Goal: Complete application form

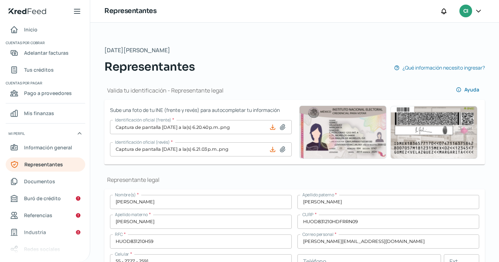
scroll to position [654, 0]
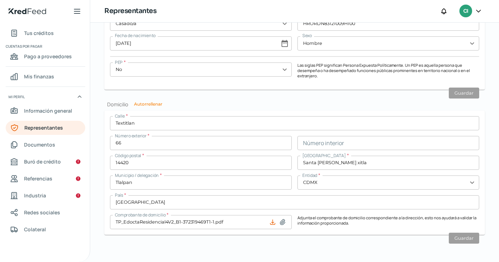
click at [466, 12] on span "CI" at bounding box center [465, 11] width 5 height 8
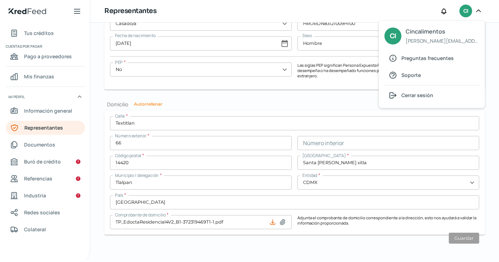
click at [466, 12] on span "CI" at bounding box center [465, 11] width 5 height 8
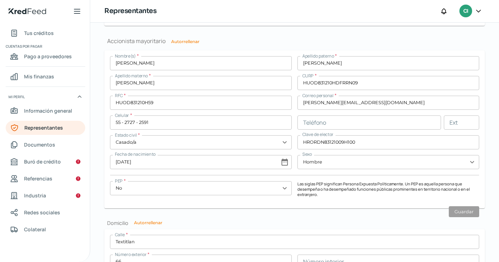
scroll to position [536, 0]
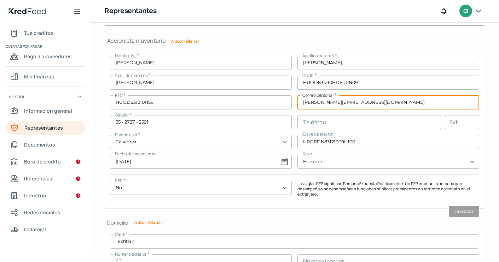
drag, startPoint x: 320, startPoint y: 102, endPoint x: 299, endPoint y: 103, distance: 20.9
click at [299, 103] on input "[PERSON_NAME][EMAIL_ADDRESS][DOMAIN_NAME]" at bounding box center [388, 102] width 182 height 14
type input "[EMAIL_ADDRESS][DOMAIN_NAME]"
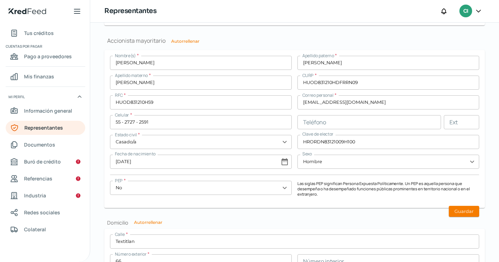
click at [297, 206] on form "Nombre(s) * [PERSON_NAME] paterno * [PERSON_NAME] Apellido materno * [PERSON_NA…" at bounding box center [294, 129] width 380 height 158
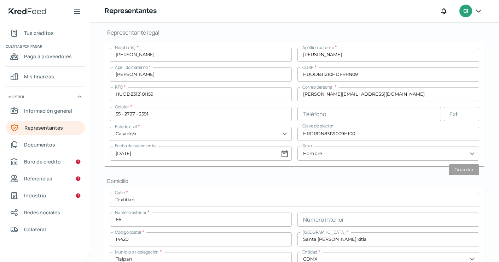
scroll to position [147, 0]
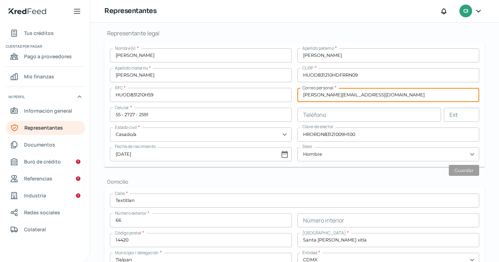
drag, startPoint x: 320, startPoint y: 95, endPoint x: 295, endPoint y: 95, distance: 24.7
type input "[EMAIL_ADDRESS][DOMAIN_NAME]"
click at [467, 170] on button "Guardar" at bounding box center [463, 170] width 30 height 11
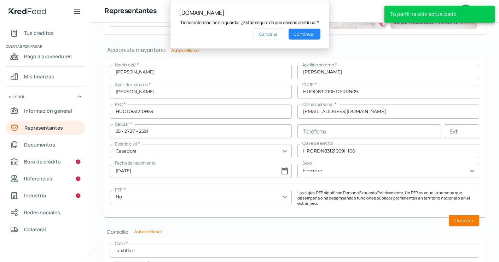
scroll to position [526, 0]
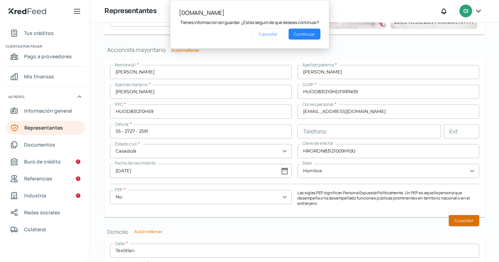
click at [465, 219] on button "Guardar" at bounding box center [463, 220] width 30 height 11
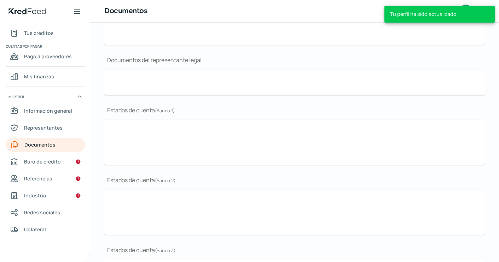
scroll to position [160, 0]
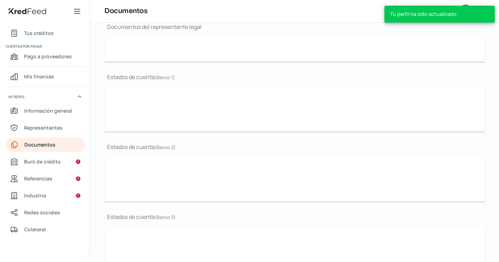
type input "3. Cinca CSF [DATE].pdf"
type input "667768B9-3FAB-4E8C-AFDB-94E921882753-gema.pdf"
type input "35BD92D1-F037-43BE-8AF2-D46217151248-gema.pdf"
type input "B1DD230A-7D28-4EBC-9A88-6D0CAFE5593A-gema.pdf"
type input "[DATE]´25.pdf"
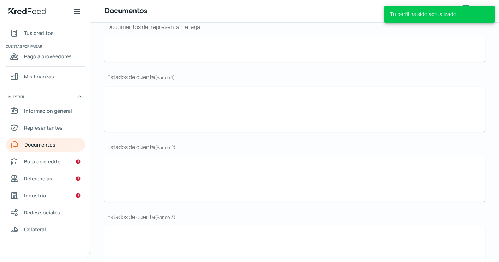
type input "Jun´25.pdf"
type input "May´25.pdf"
type input "[DATE]´25-S.pdf"
type input "Jun´25-S.pdf"
type input "May´25-S.pdf"
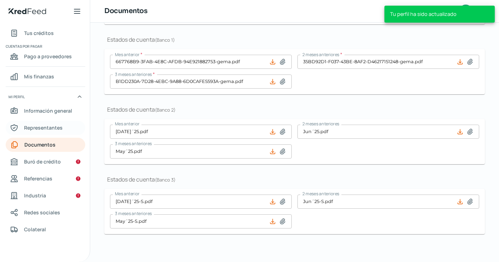
scroll to position [230, 0]
click at [46, 129] on span "Representantes" at bounding box center [43, 127] width 39 height 9
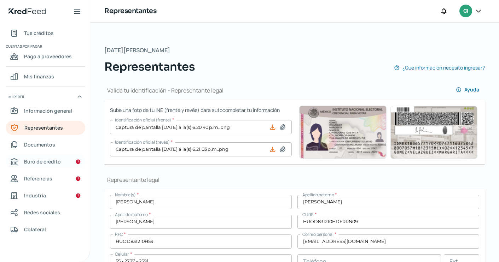
click at [39, 160] on span "Buró de crédito" at bounding box center [42, 161] width 37 height 9
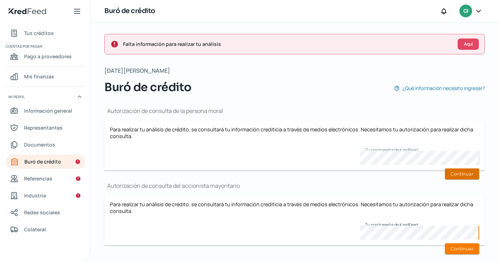
click at [459, 175] on button "Continuar" at bounding box center [461, 174] width 34 height 11
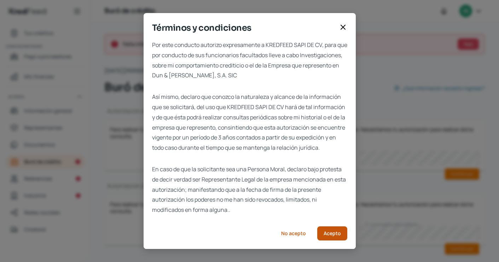
click at [331, 236] on span "Acepto" at bounding box center [331, 233] width 17 height 5
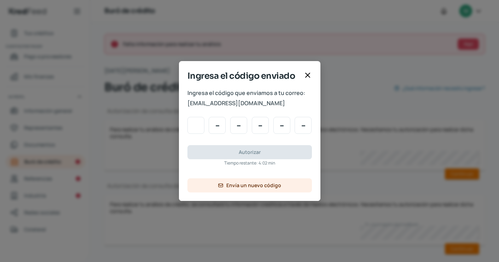
type input "9"
type input "3"
type input "6"
type input "4"
type input "6"
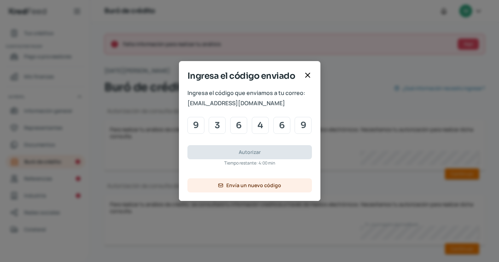
type input "9"
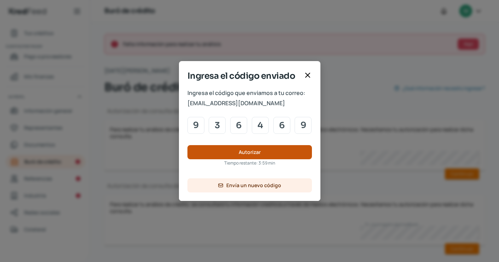
click at [291, 158] on button "Autorizar" at bounding box center [249, 152] width 124 height 14
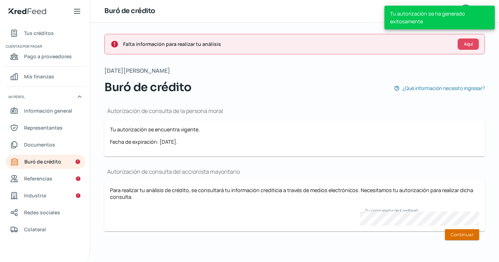
click at [473, 237] on button "Continuar" at bounding box center [461, 234] width 34 height 11
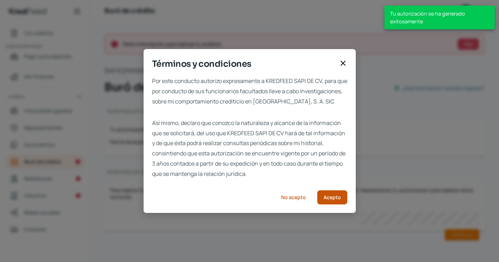
click at [335, 200] on span "Acepto" at bounding box center [331, 197] width 17 height 5
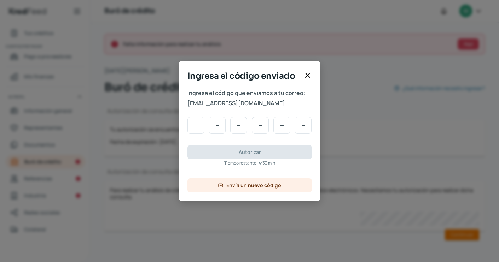
type input "5"
type input "6"
type input "5"
type input "9"
type input "2"
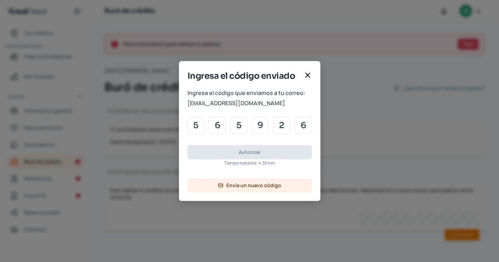
type input "6"
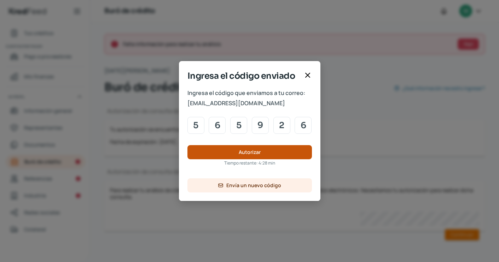
click at [294, 148] on button "Autorizar" at bounding box center [249, 152] width 124 height 14
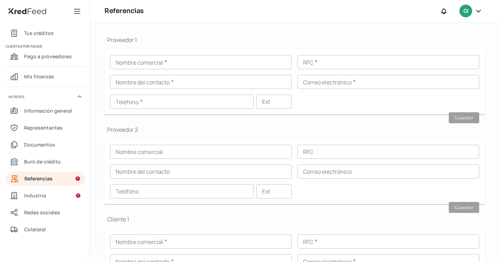
scroll to position [69, 0]
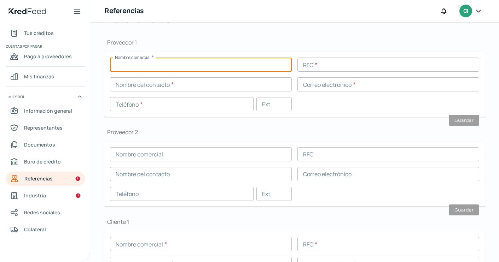
paste input "COMERCIAL CITY FRESKO"
type input "COMERCIAL CITY FRESKO"
click at [335, 66] on input "text" at bounding box center [388, 65] width 182 height 14
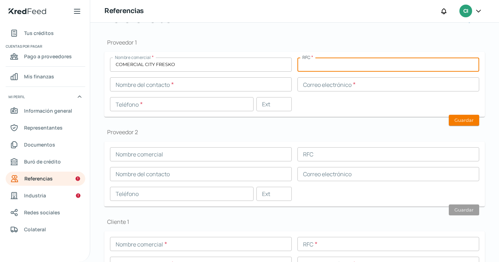
paste input "CCF121101KQ4"
type input "CCF121101KQ4"
